Goal: Navigation & Orientation: Find specific page/section

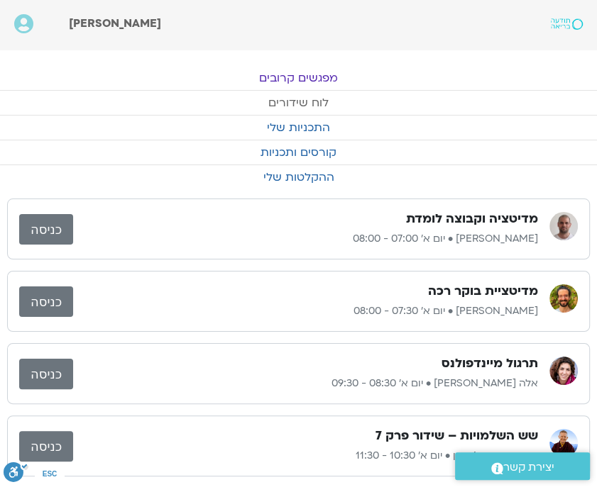
click at [292, 104] on link "לוח שידורים" at bounding box center [298, 103] width 597 height 24
